Goal: Information Seeking & Learning: Check status

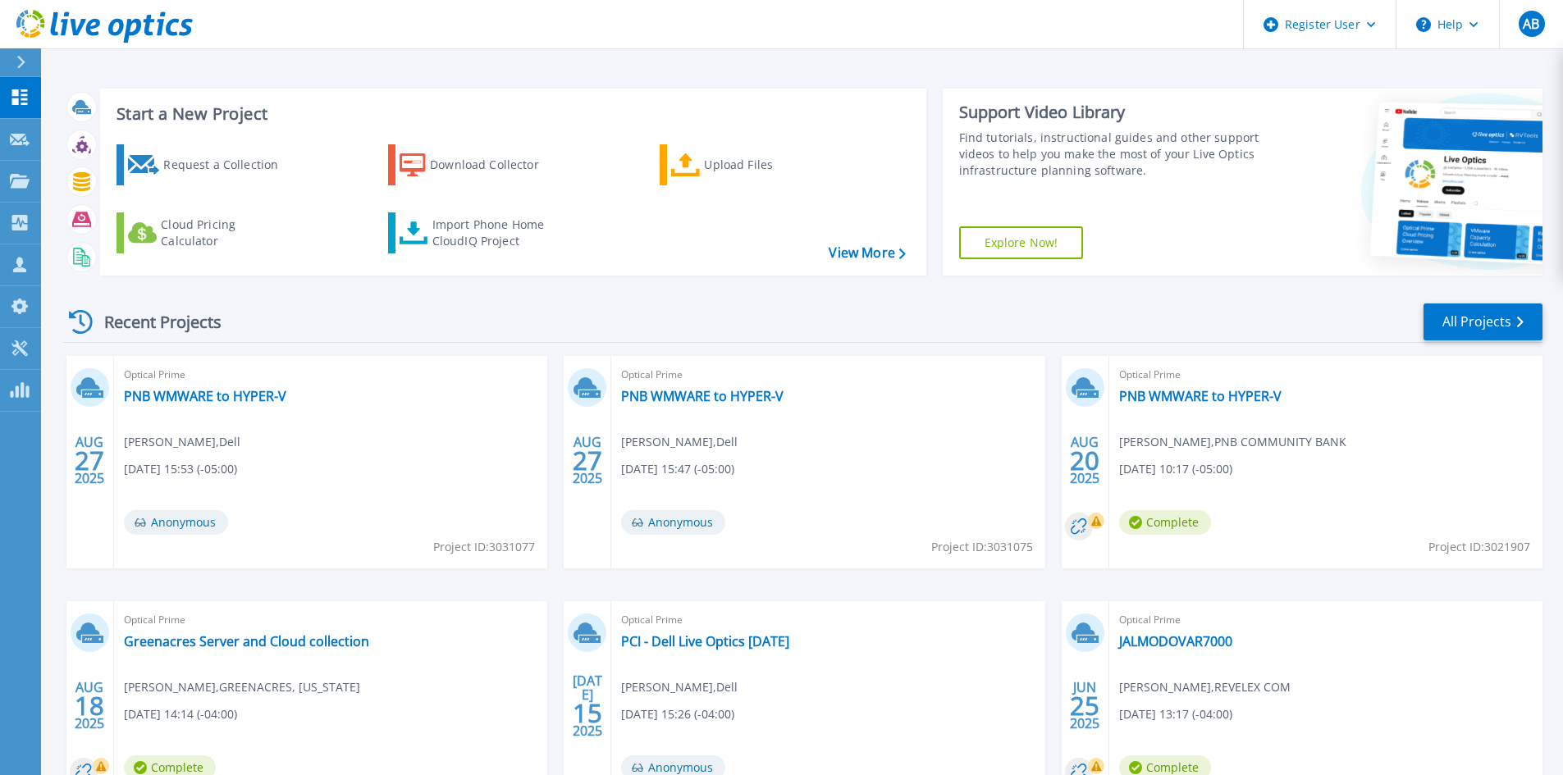
click at [32, 53] on div at bounding box center [28, 62] width 26 height 28
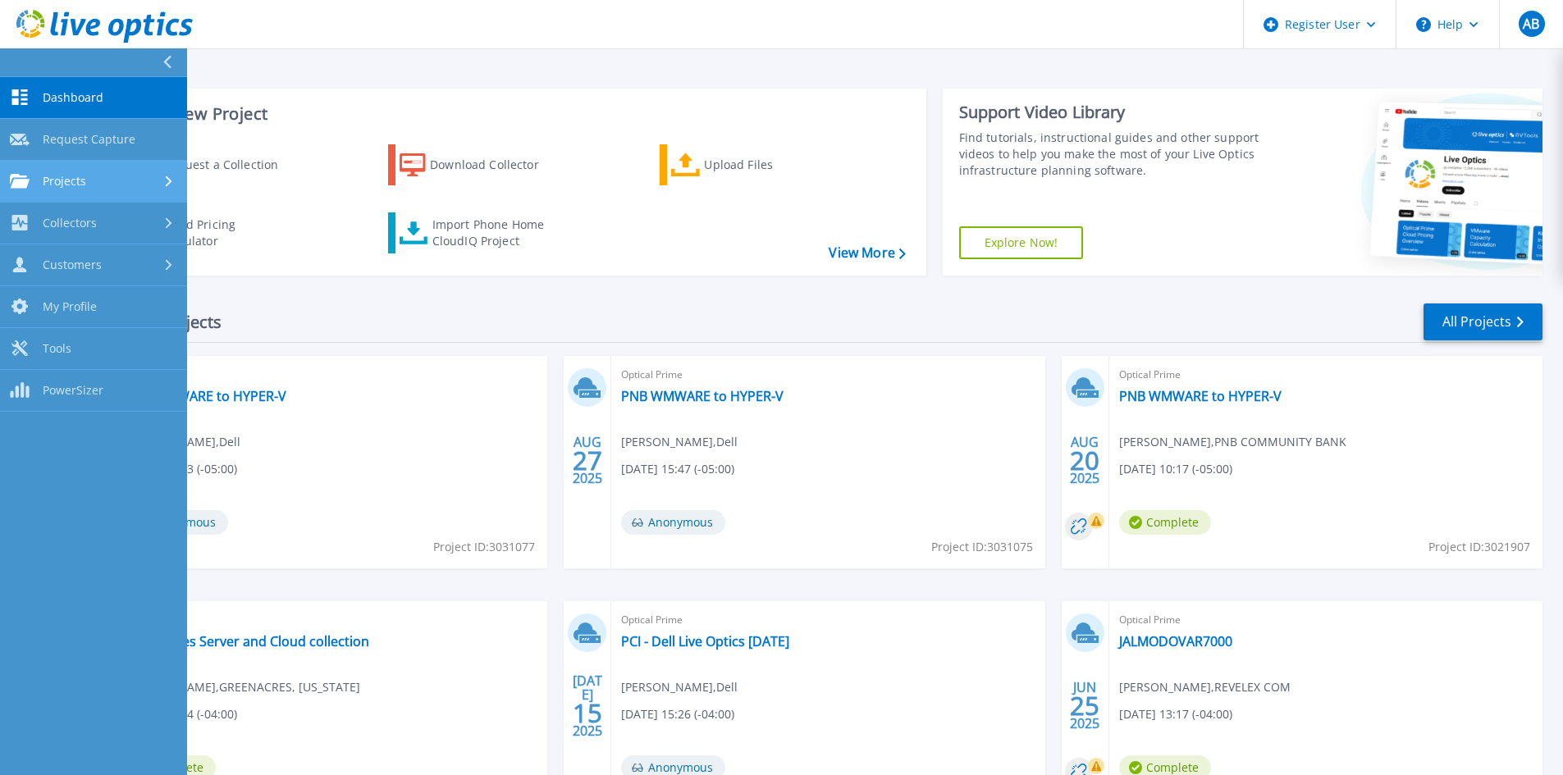
click at [140, 177] on div "Projects" at bounding box center [93, 181] width 167 height 15
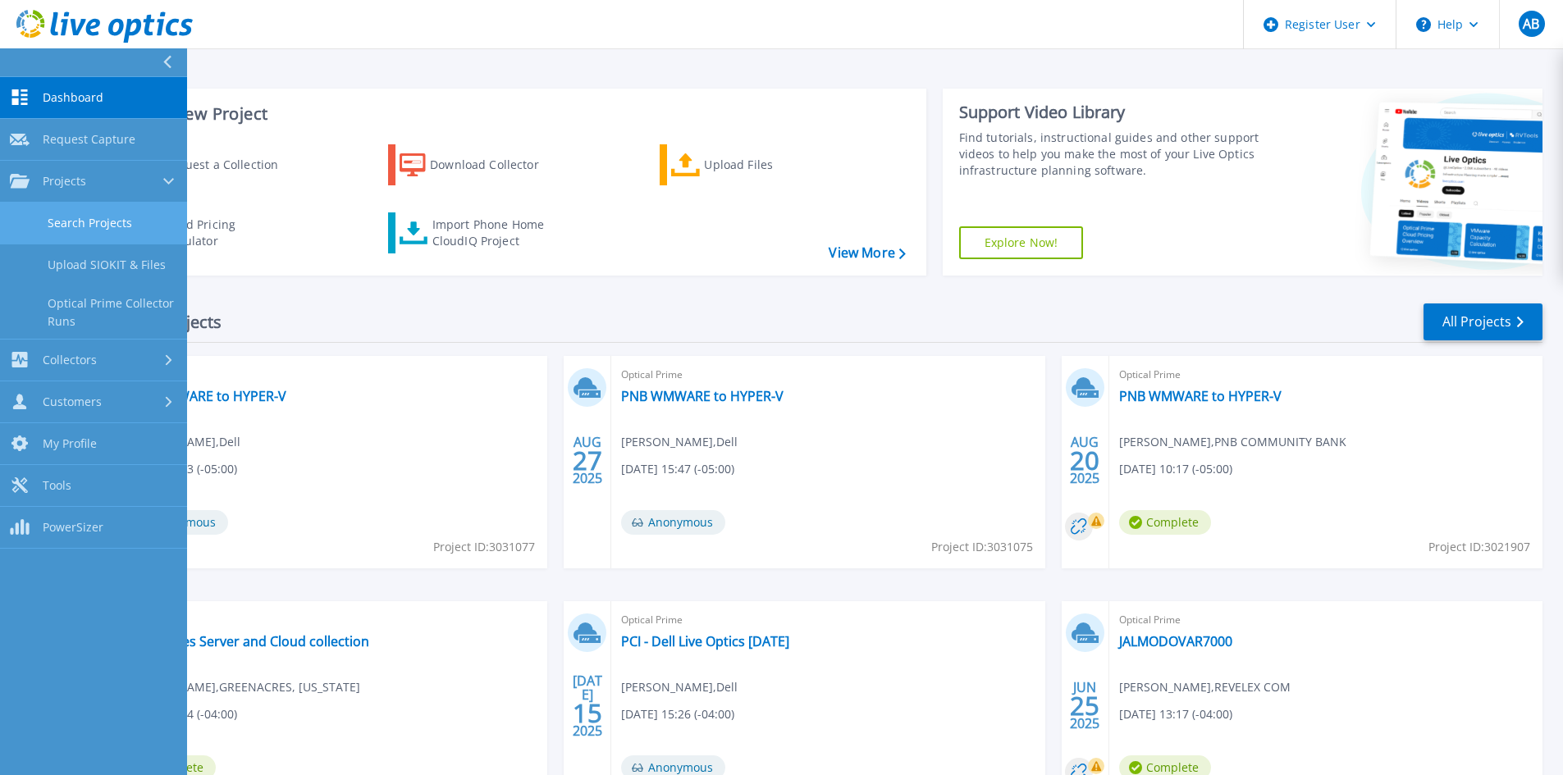
click at [135, 231] on link "Search Projects" at bounding box center [93, 224] width 187 height 42
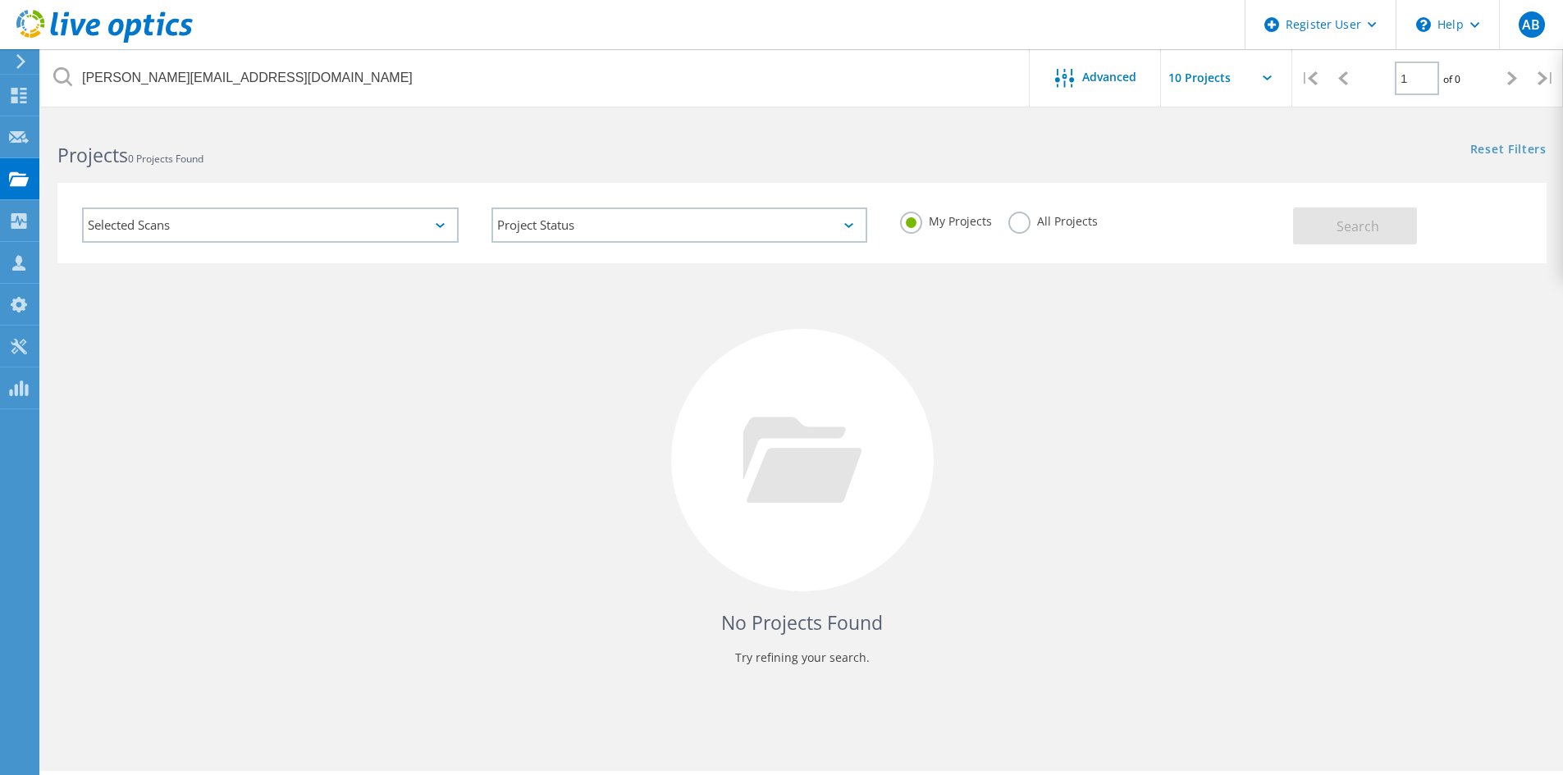
click at [1065, 222] on label "All Projects" at bounding box center [1052, 220] width 89 height 16
click at [0, 0] on input "All Projects" at bounding box center [0, 0] width 0 height 0
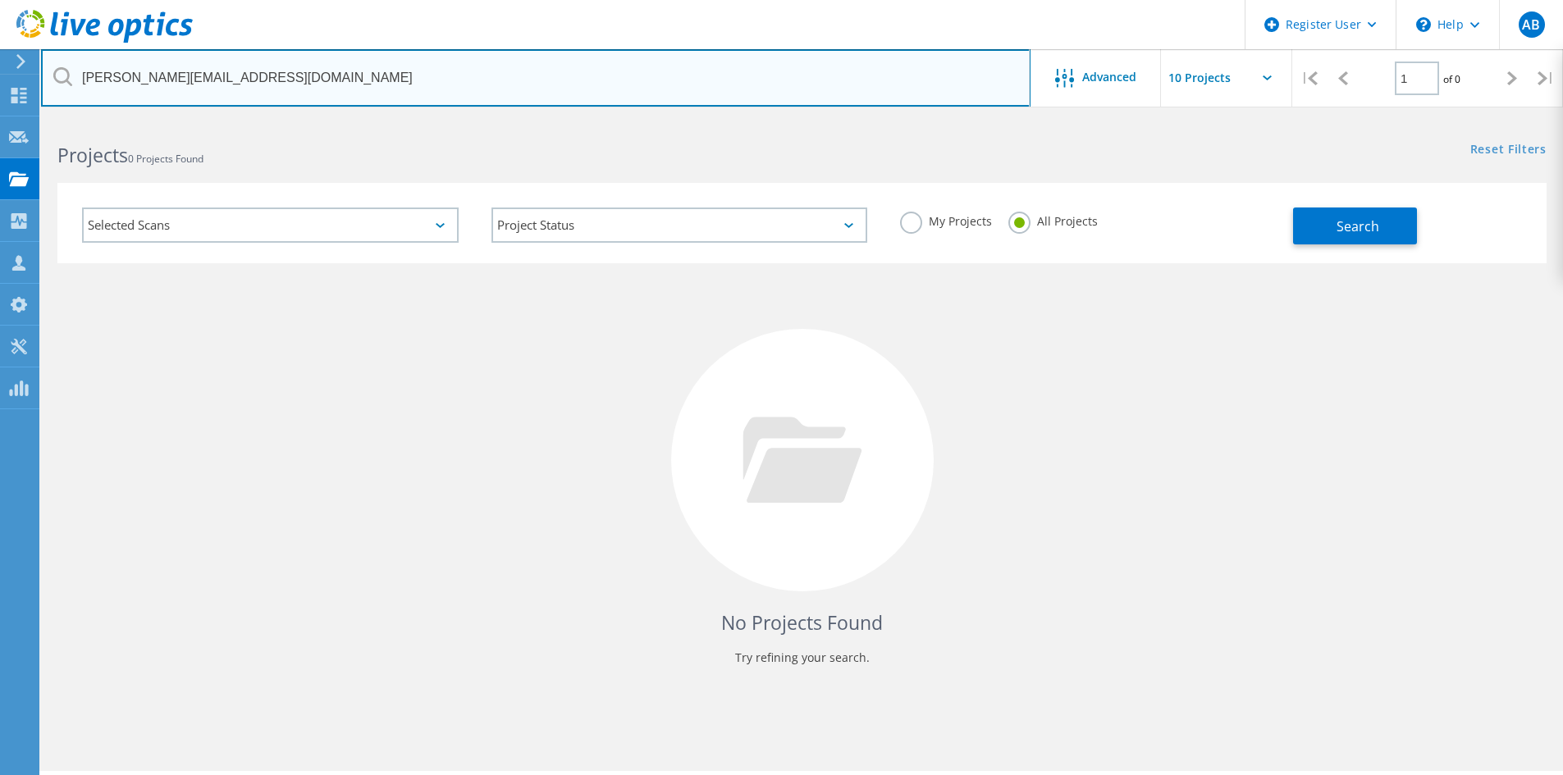
drag, startPoint x: 295, startPoint y: 71, endPoint x: 0, endPoint y: 71, distance: 294.6
click at [0, 119] on div "Register User \n Help Explore Helpful Articles Contact Support AB Dell User Ana…" at bounding box center [781, 470] width 1563 height 702
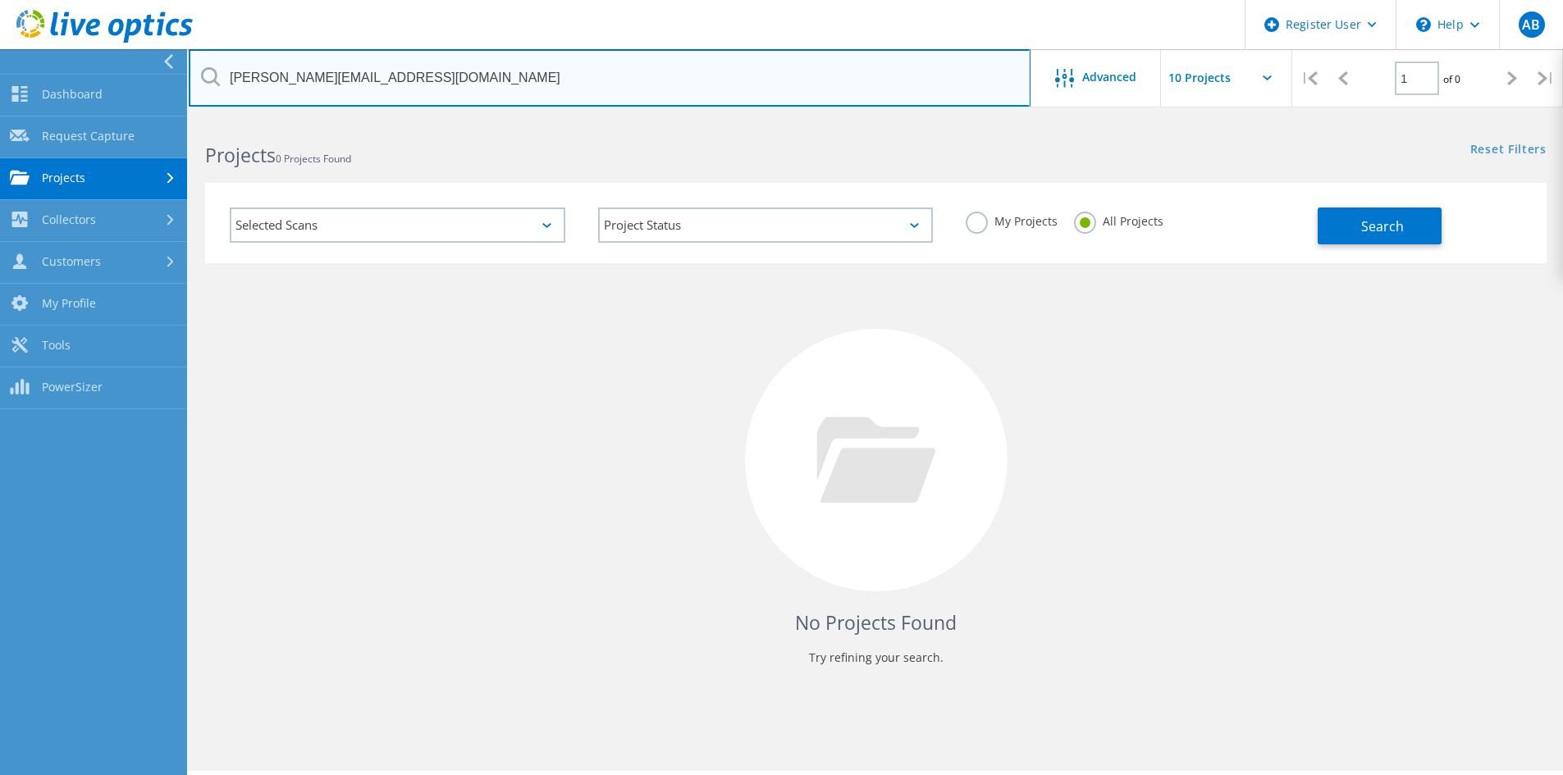
drag, startPoint x: 368, startPoint y: 70, endPoint x: 305, endPoint y: 89, distance: 65.2
click at [300, 89] on input "james@nebulastech.com" at bounding box center [610, 77] width 842 height 57
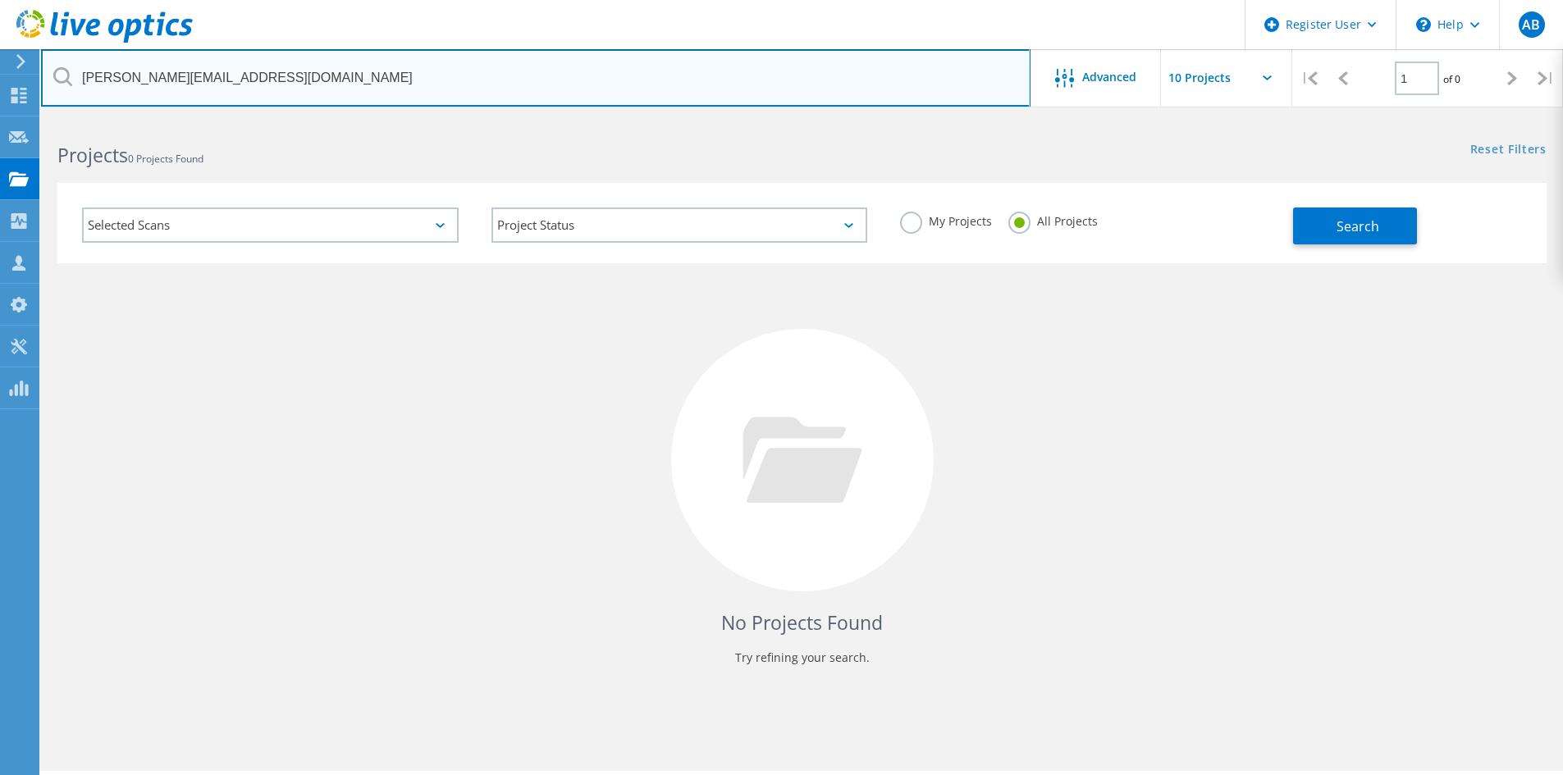
click at [389, 95] on input "james@nebulastech.com" at bounding box center [536, 77] width 990 height 57
drag, startPoint x: 361, startPoint y: 81, endPoint x: 7, endPoint y: 9, distance: 361.7
click at [7, 119] on div "Register User \n Help Explore Helpful Articles Contact Support AB Dell User Ana…" at bounding box center [781, 470] width 1563 height 702
paste input "GReynolds@conshelf"
type input "[PERSON_NAME][EMAIL_ADDRESS][DOMAIN_NAME]"
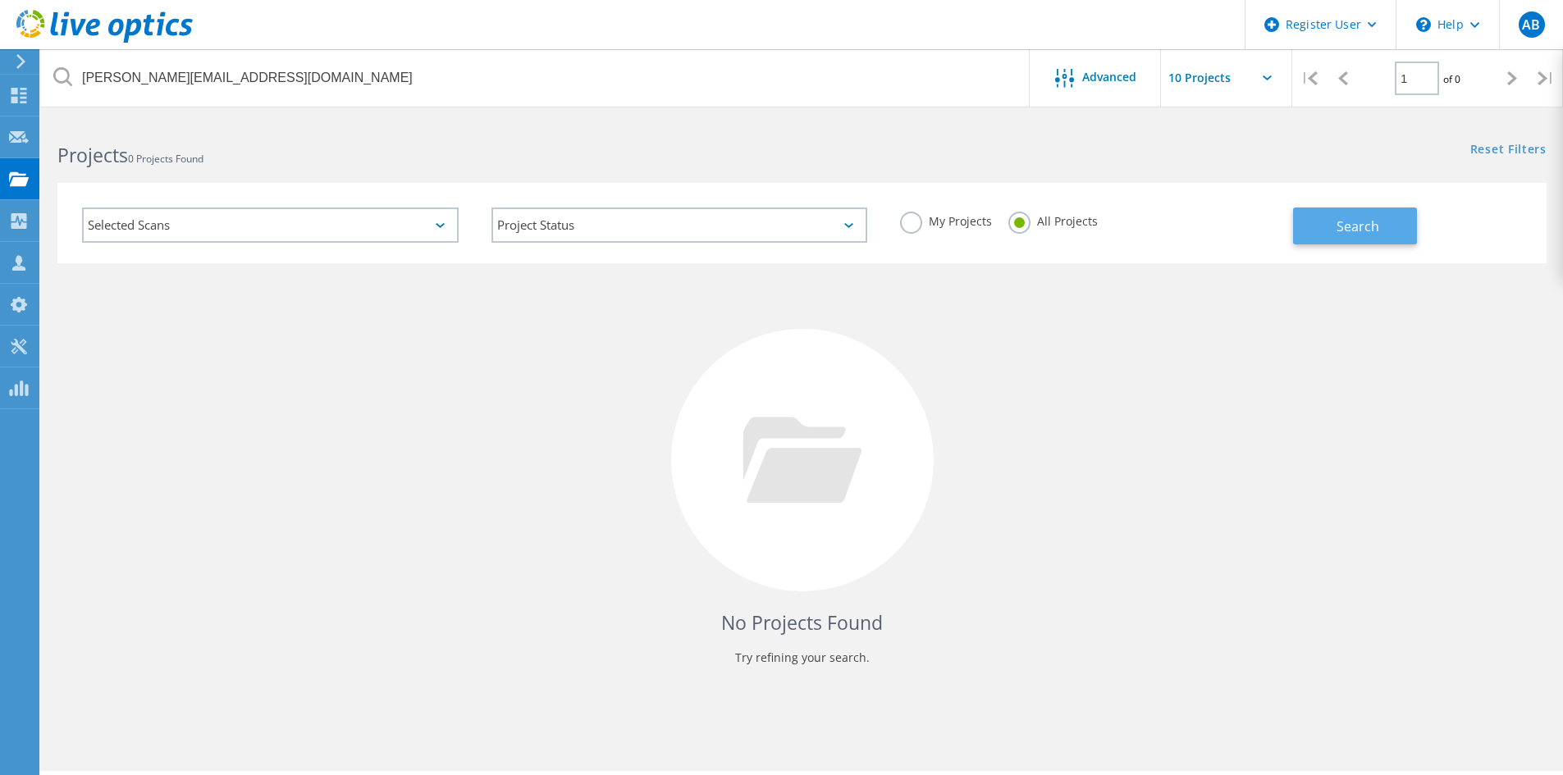
click at [1365, 229] on span "Search" at bounding box center [1358, 226] width 43 height 18
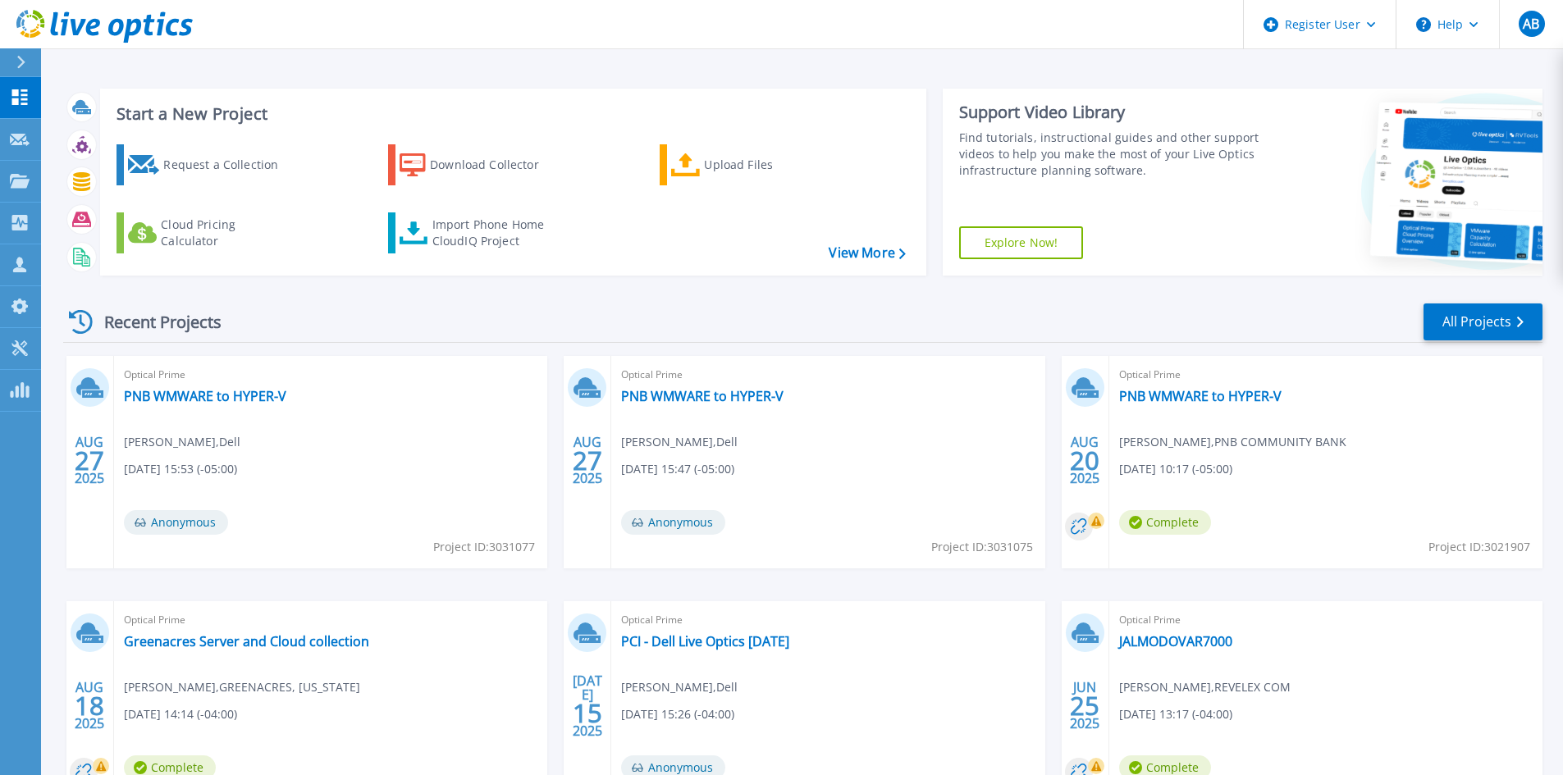
click at [24, 61] on icon at bounding box center [21, 62] width 8 height 13
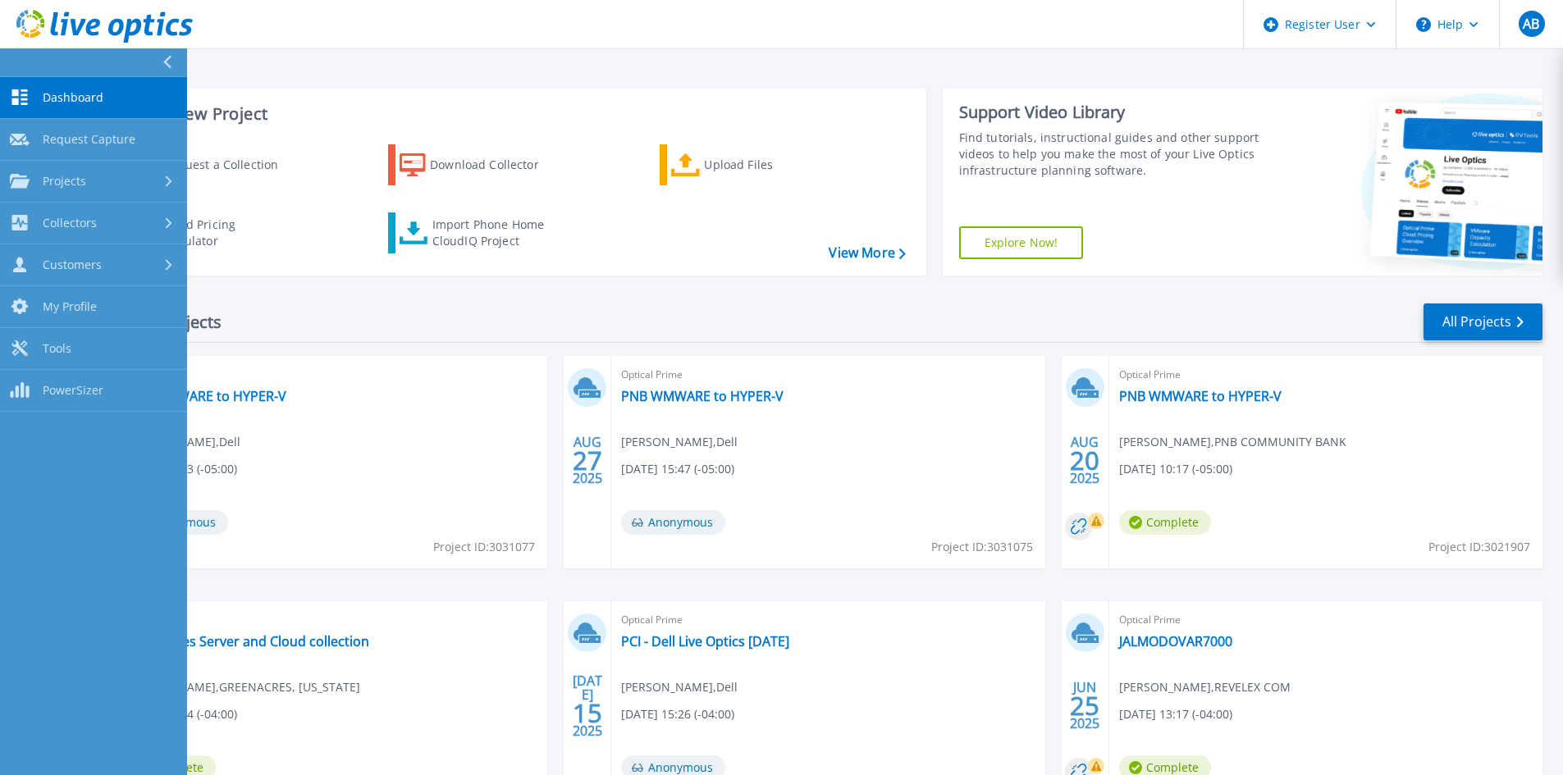
click at [84, 100] on span "Dashboard" at bounding box center [73, 97] width 61 height 15
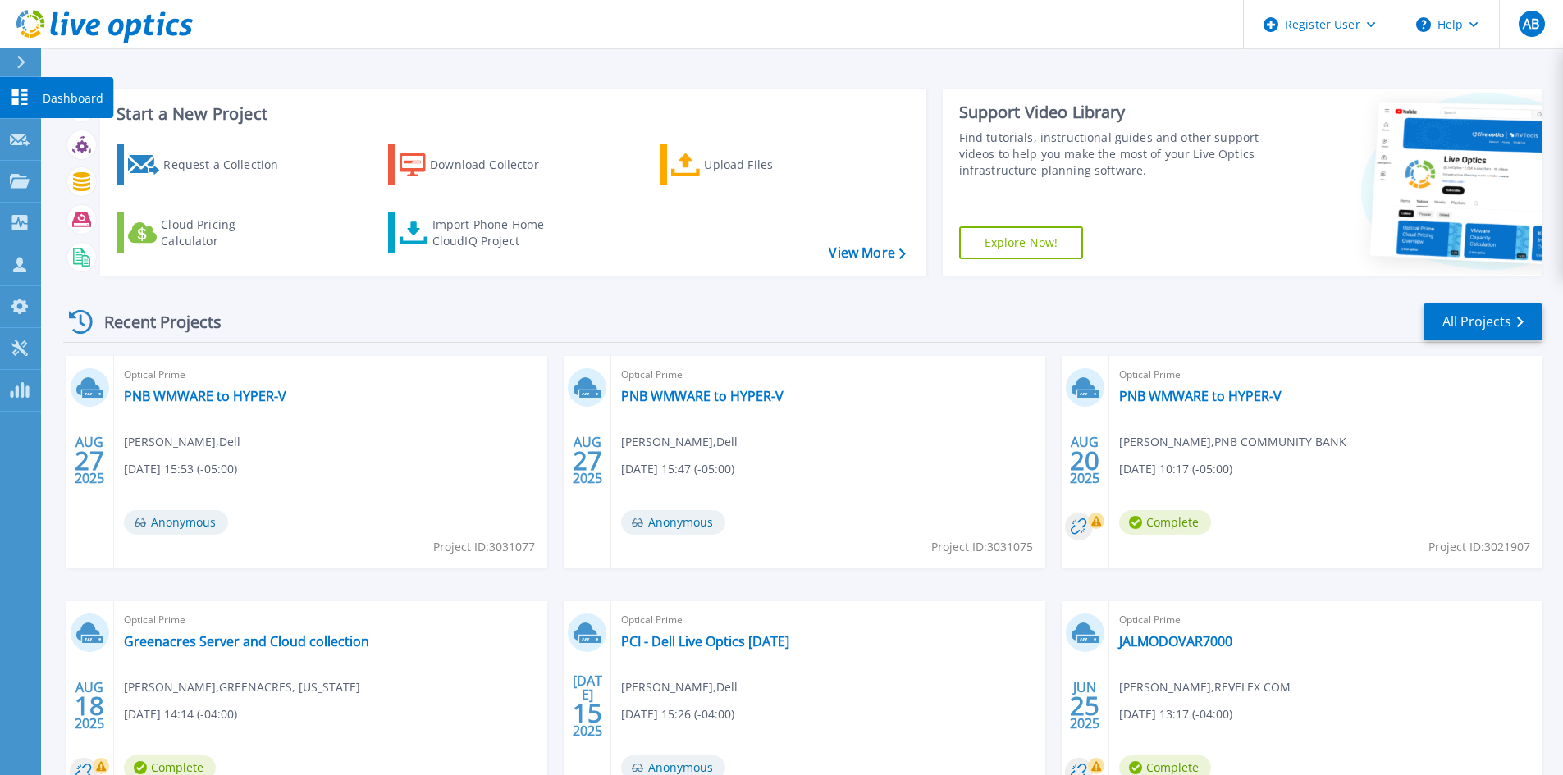
click at [7, 89] on link "Dashboard Dashboard" at bounding box center [20, 98] width 41 height 42
click at [13, 52] on button at bounding box center [20, 62] width 41 height 29
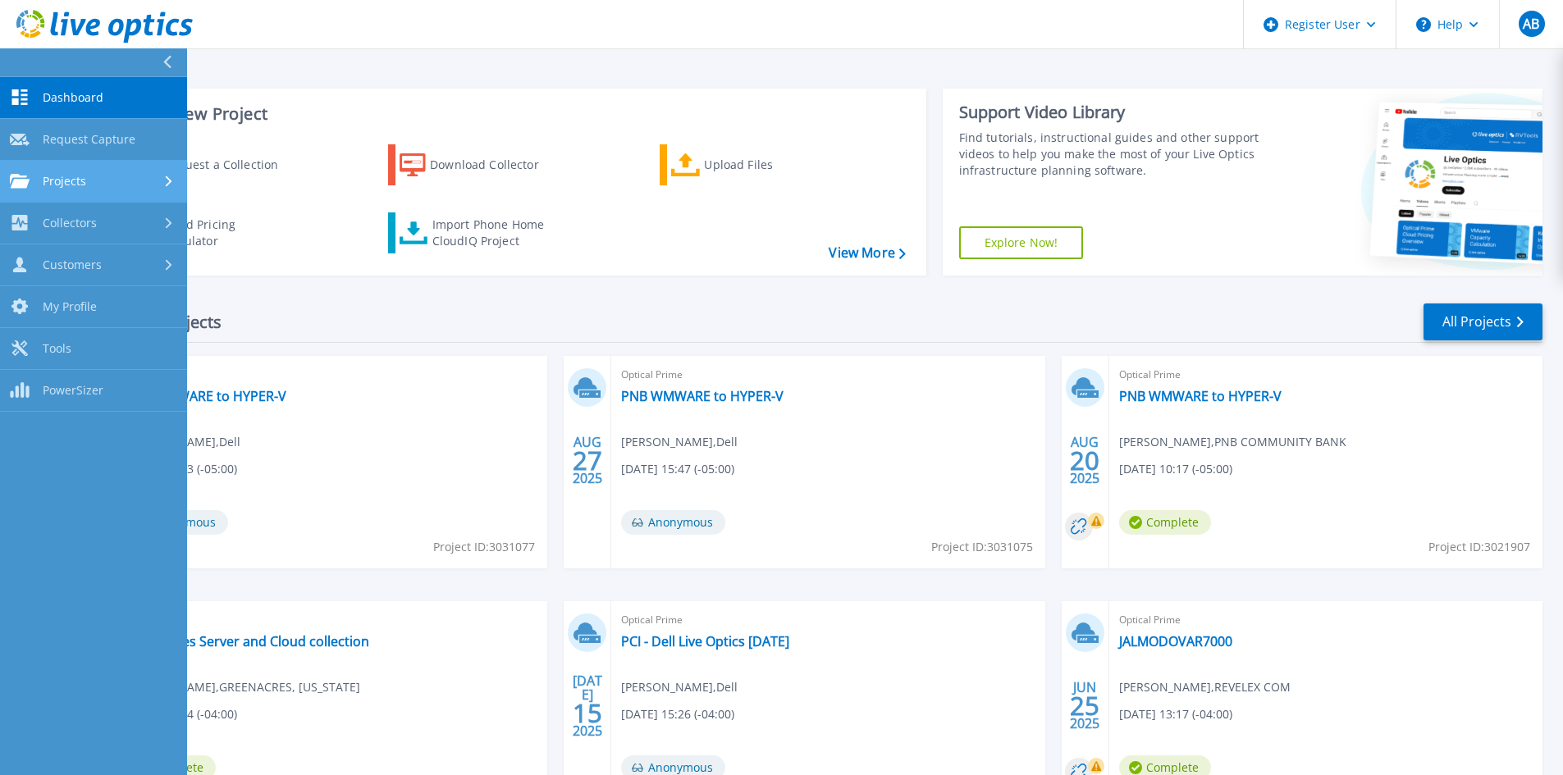
click at [89, 171] on link "Projects Projects" at bounding box center [93, 182] width 187 height 42
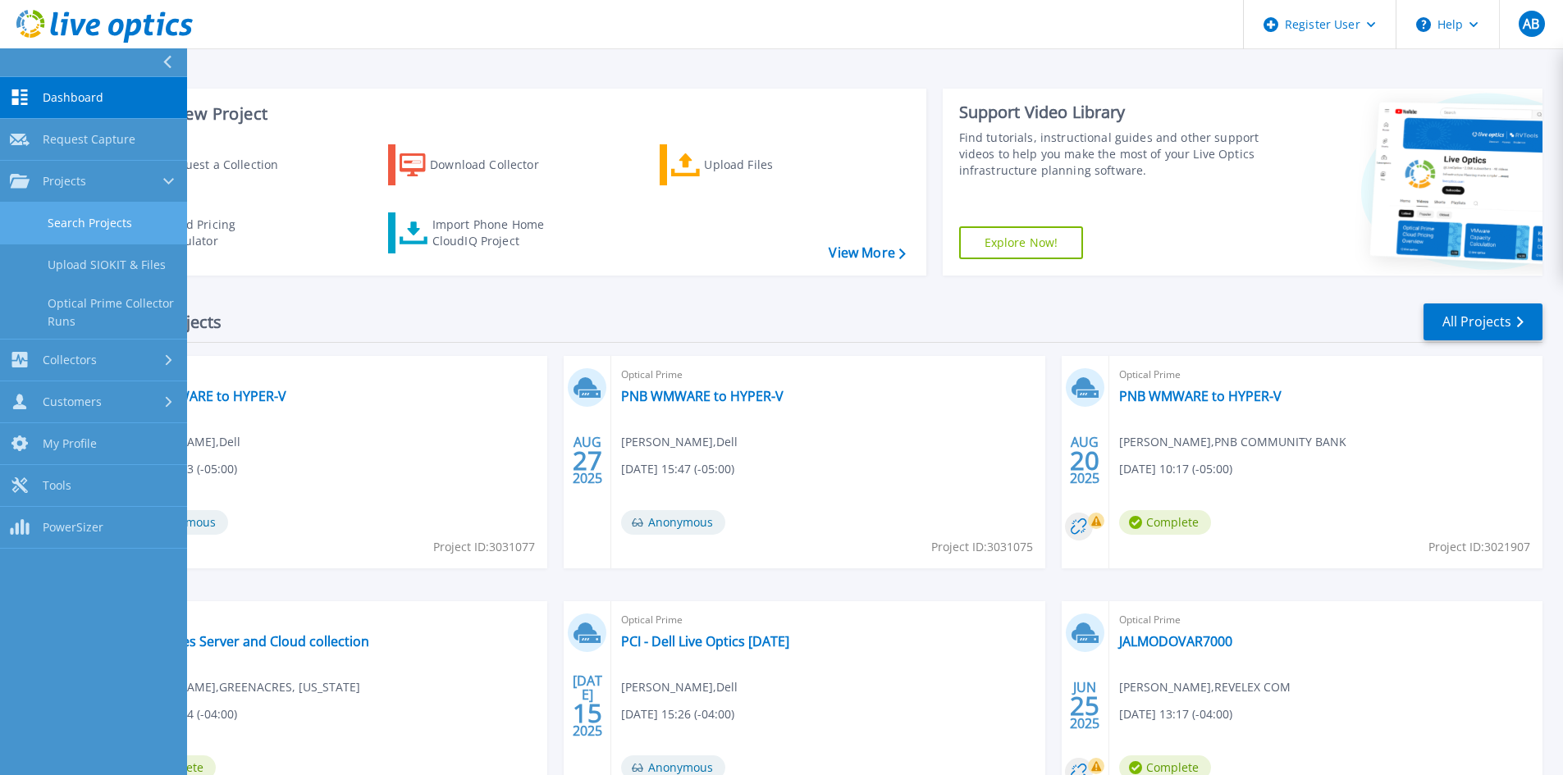
click at [105, 231] on link "Search Projects" at bounding box center [93, 224] width 187 height 42
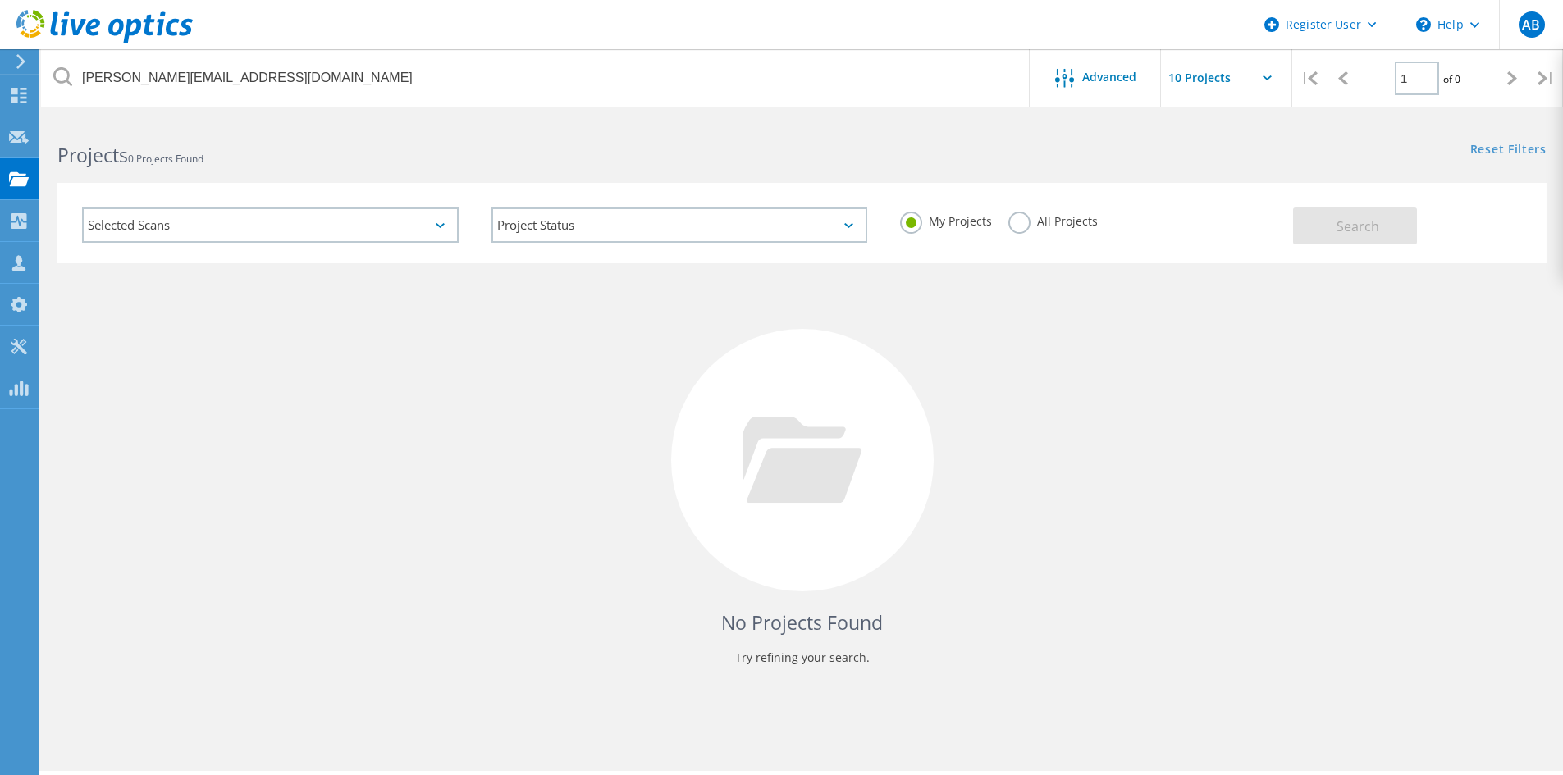
click at [1017, 227] on label "All Projects" at bounding box center [1052, 220] width 89 height 16
click at [0, 0] on input "All Projects" at bounding box center [0, 0] width 0 height 0
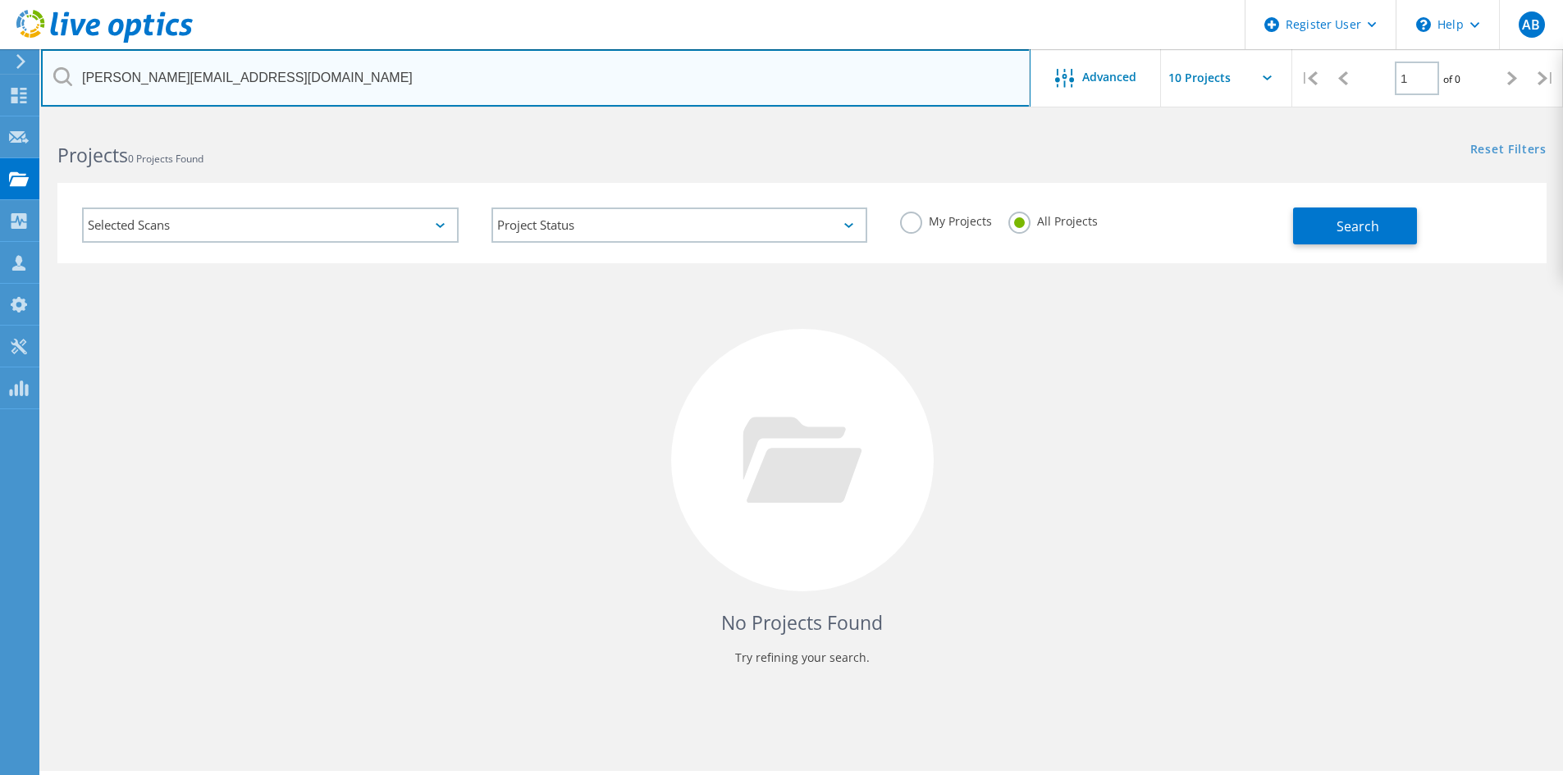
drag, startPoint x: 289, startPoint y: 83, endPoint x: 64, endPoint y: 77, distance: 224.9
click at [64, 77] on div "[PERSON_NAME][EMAIL_ADDRESS][DOMAIN_NAME]" at bounding box center [535, 77] width 989 height 57
paste input "[EMAIL_ADDRESS][DOMAIN_NAME]"
type input "[EMAIL_ADDRESS][DOMAIN_NAME]"
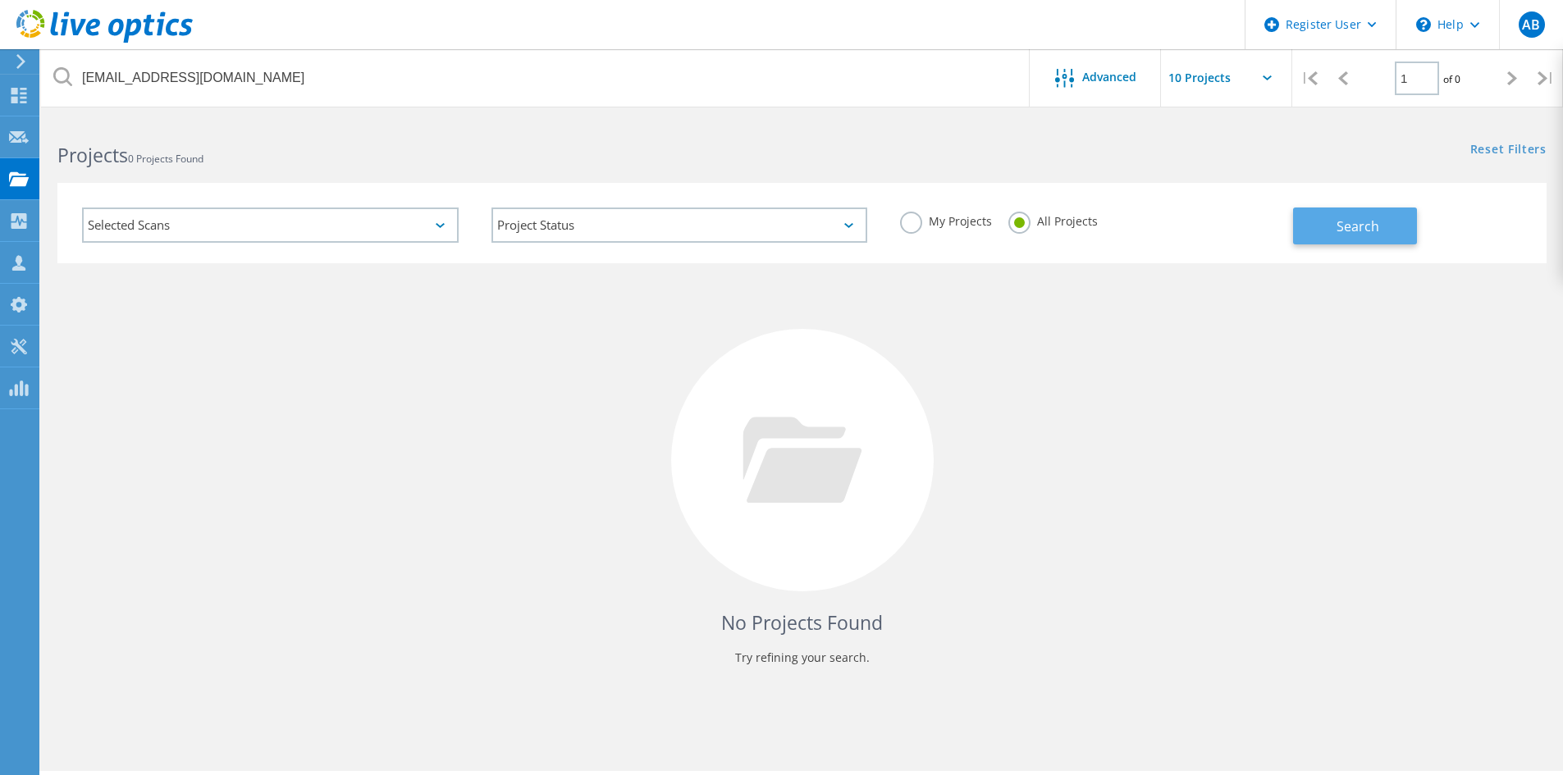
click at [1398, 222] on button "Search" at bounding box center [1355, 226] width 124 height 37
